Goal: Task Accomplishment & Management: Manage account settings

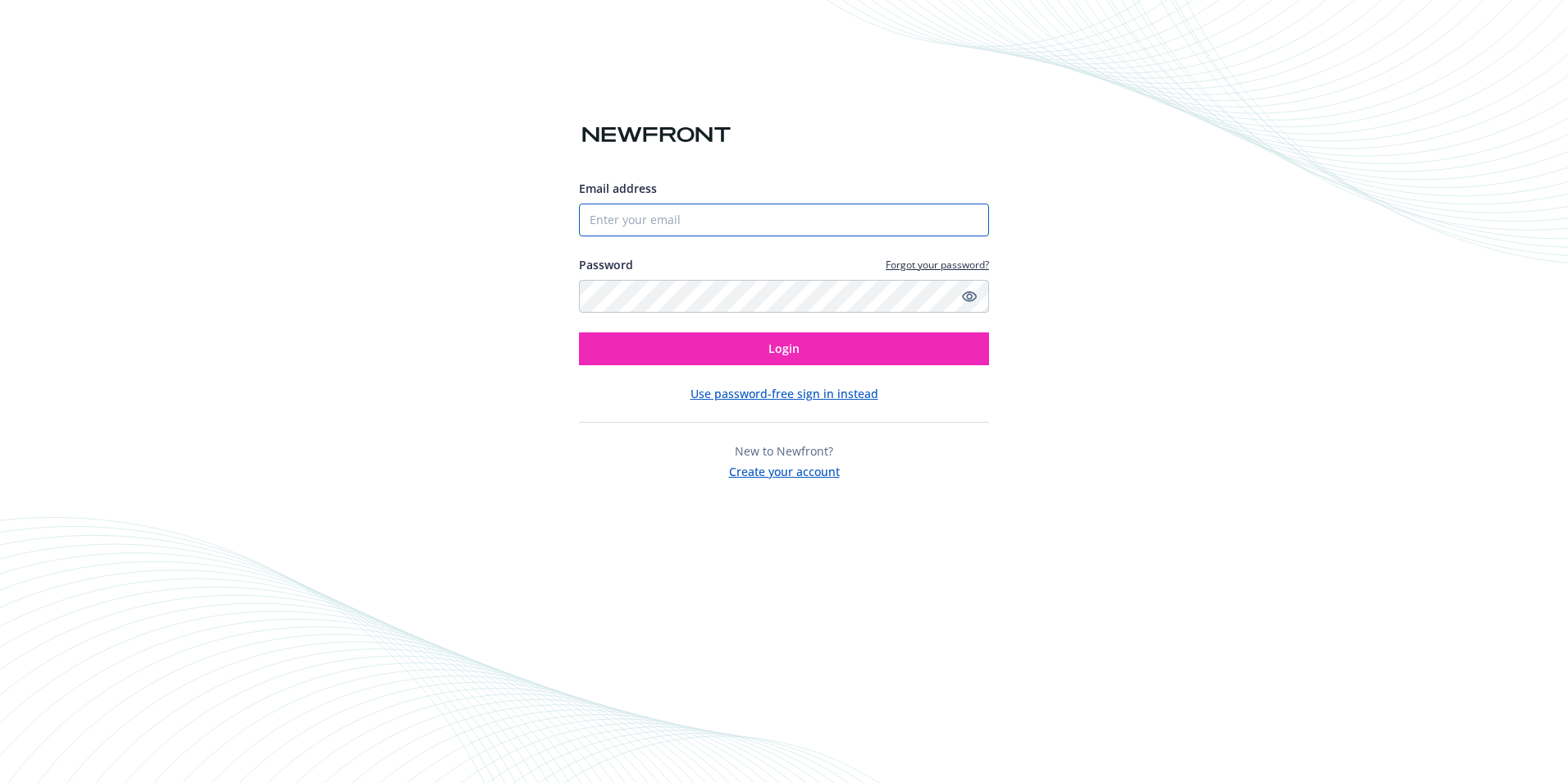
click at [785, 220] on input "Email address" at bounding box center [784, 220] width 411 height 33
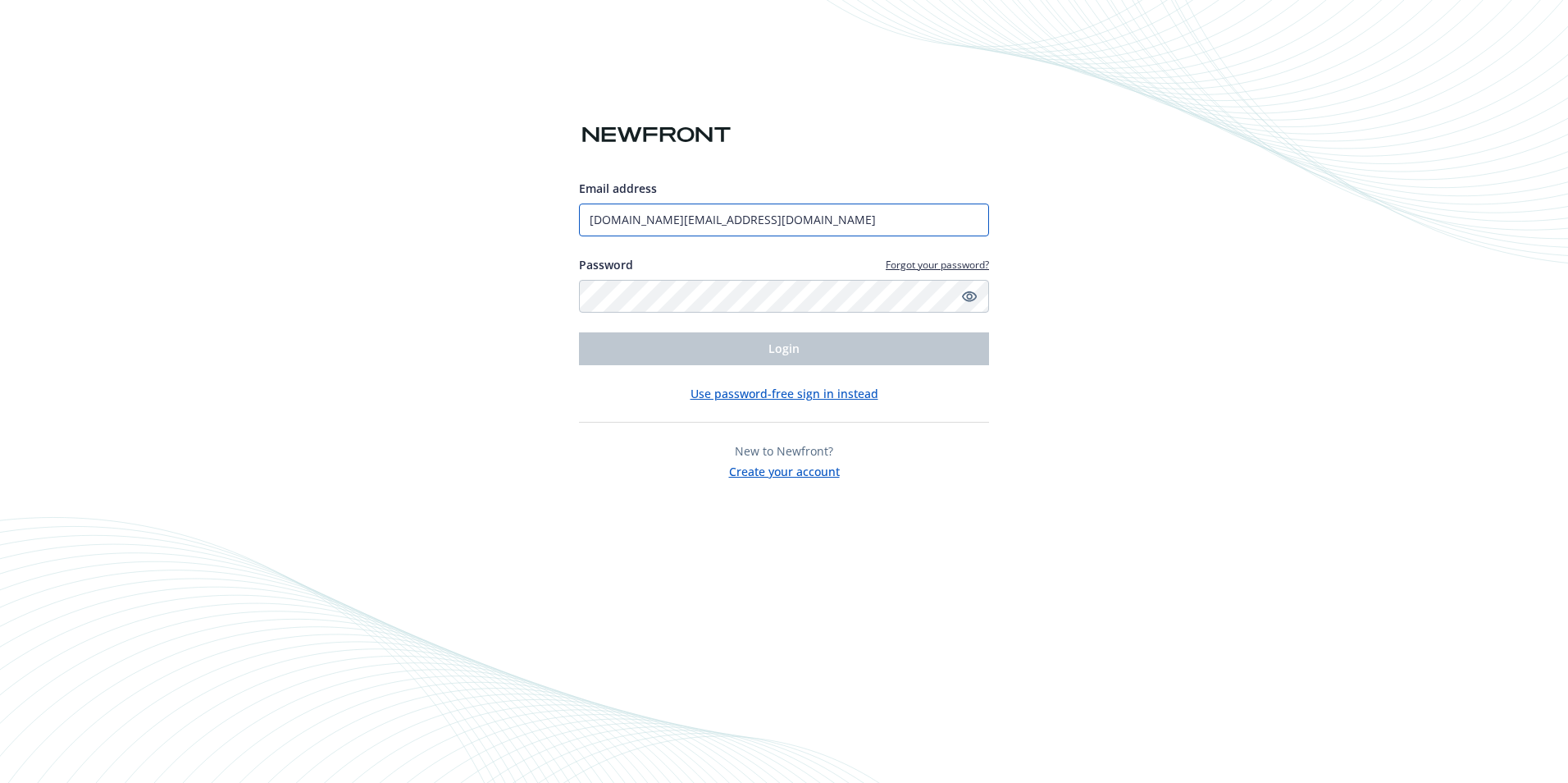
click at [672, 219] on input "[DOMAIN_NAME][EMAIL_ADDRESS][DOMAIN_NAME]" at bounding box center [784, 220] width 411 height 33
type input "[EMAIL_ADDRESS][DOMAIN_NAME]"
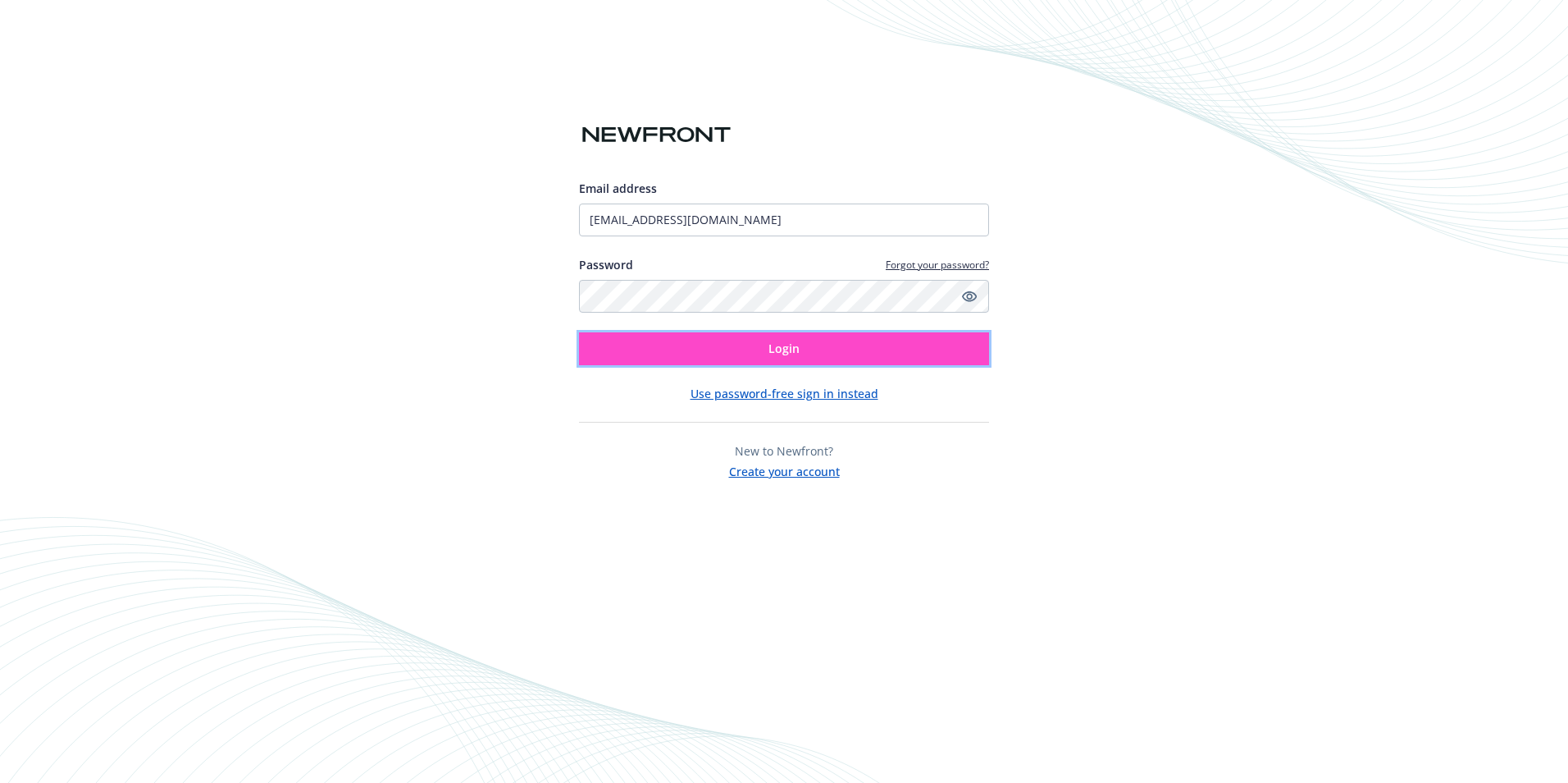
click at [755, 348] on button "Login" at bounding box center [784, 349] width 411 height 33
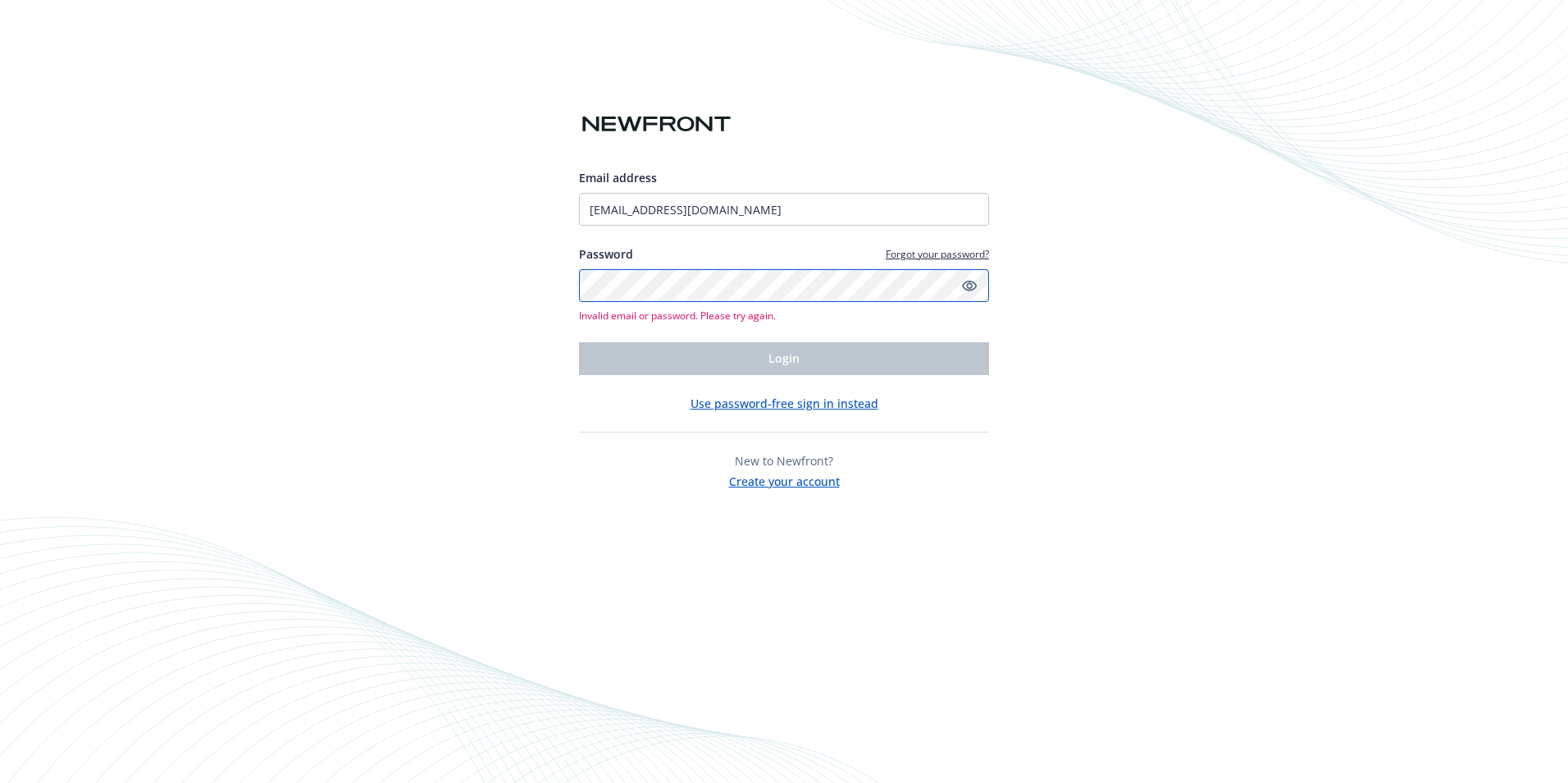
click at [480, 282] on div "Email address hbctechnologyga@gmail.com Password Forgot your password? Invalid …" at bounding box center [784, 392] width 1568 height 783
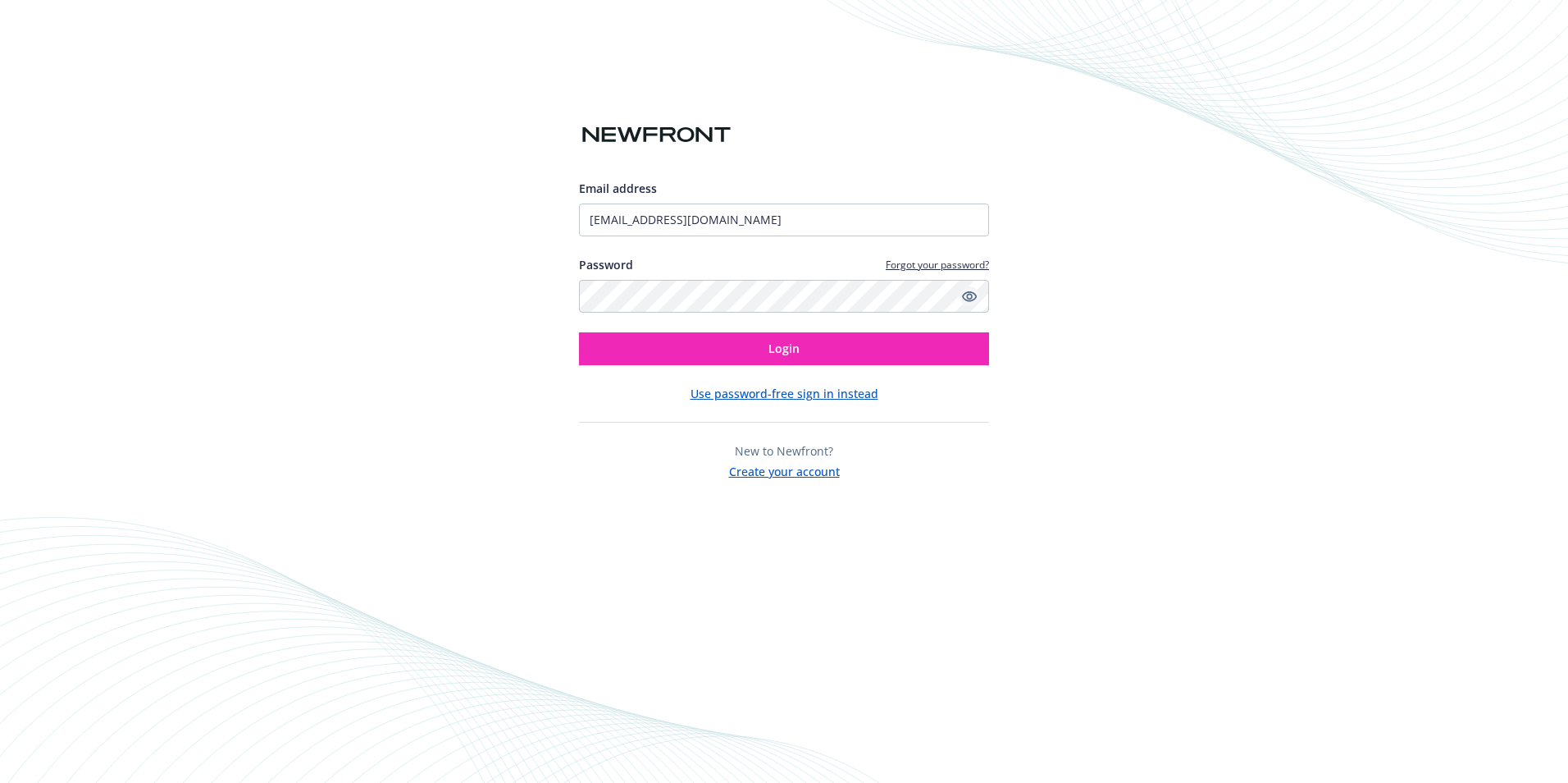
click at [975, 301] on icon "Show password" at bounding box center [969, 295] width 14 height 14
click at [875, 349] on button "Login" at bounding box center [784, 349] width 411 height 33
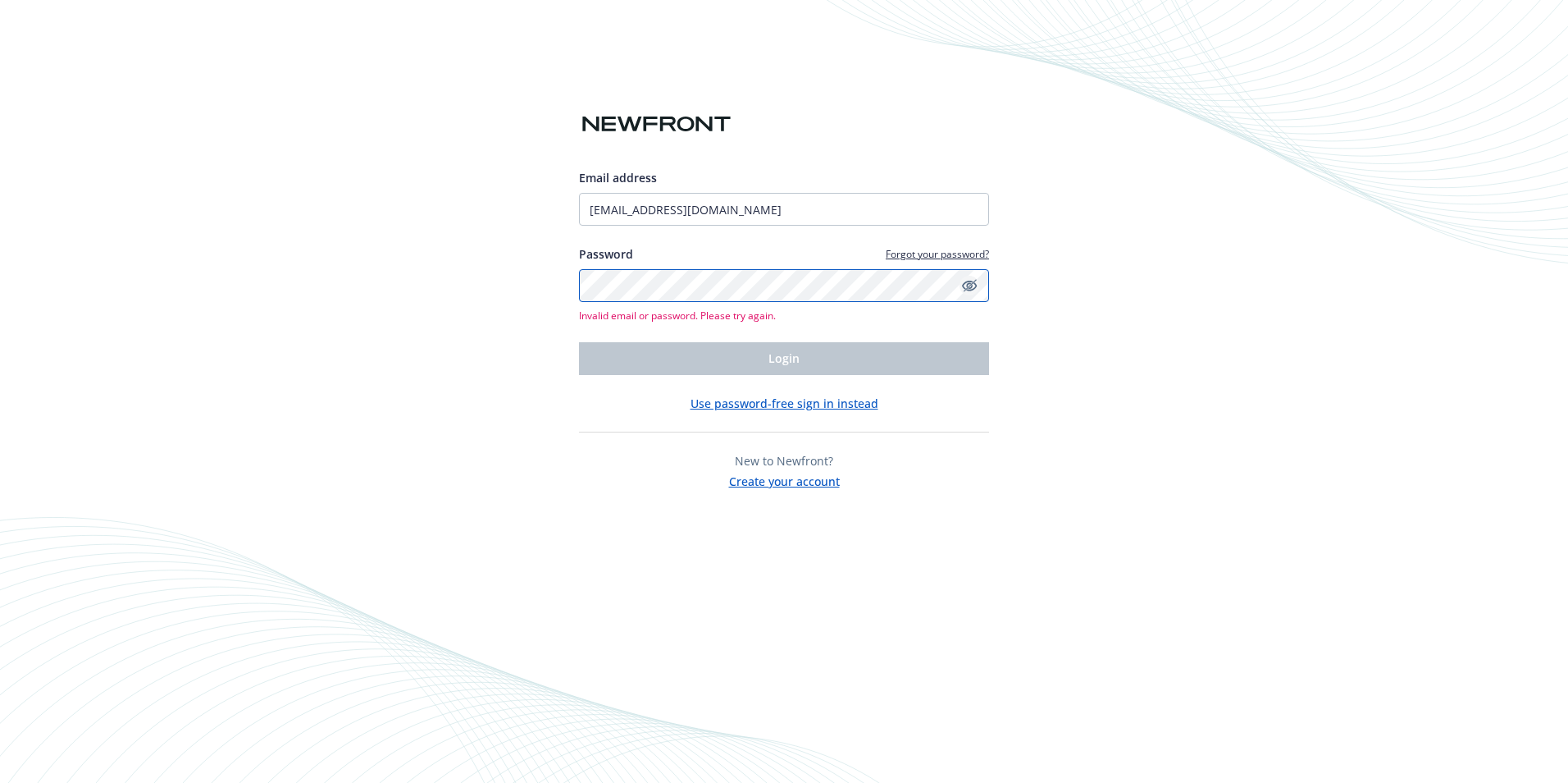
click at [579, 342] on button "Login" at bounding box center [784, 359] width 411 height 33
